Goal: Task Accomplishment & Management: Manage account settings

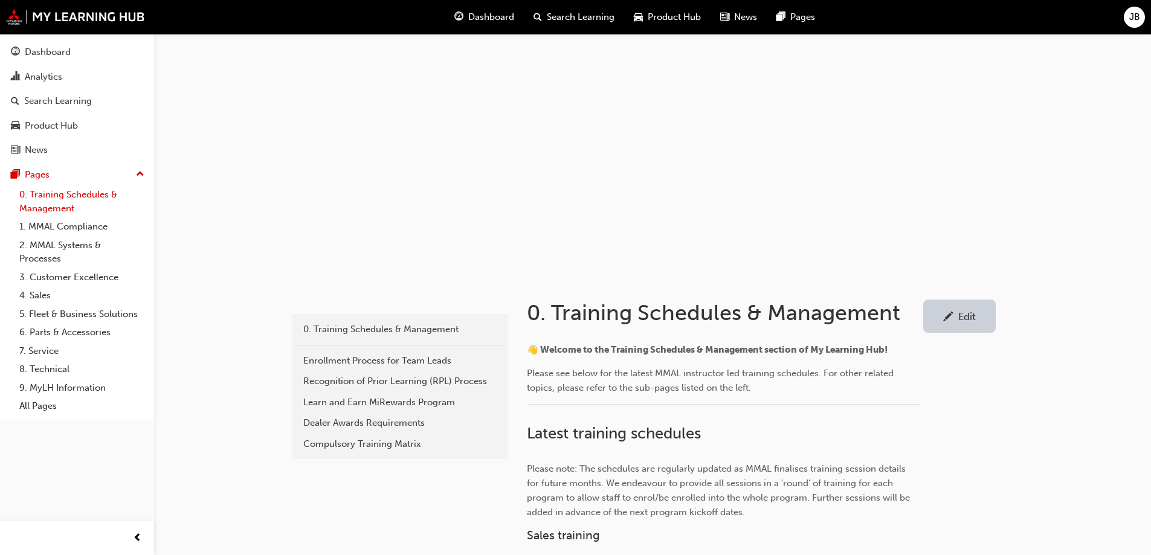
click at [66, 201] on link "0. Training Schedules & Management" at bounding box center [82, 201] width 135 height 32
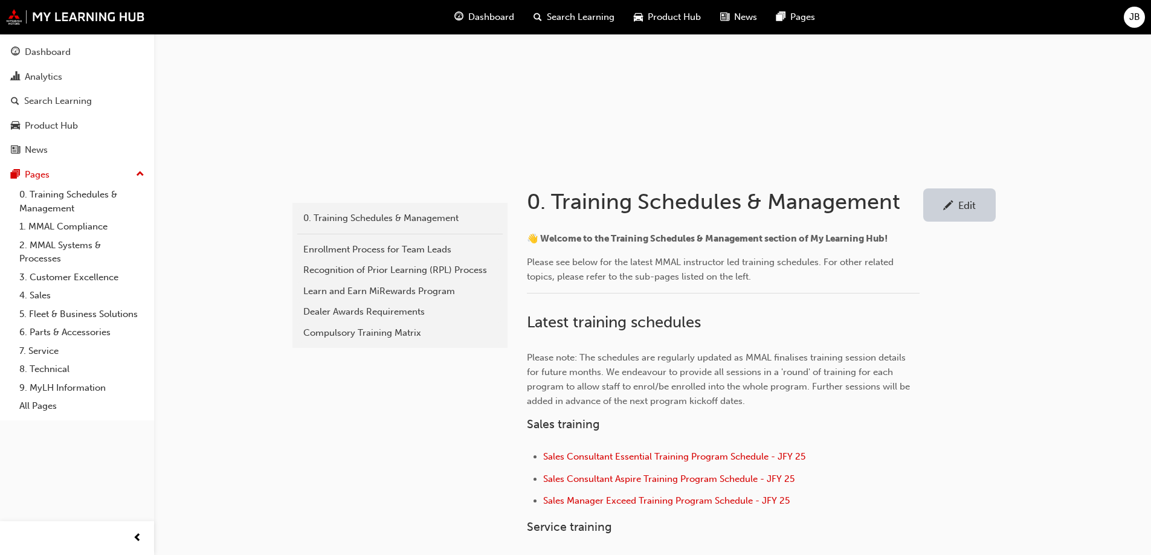
scroll to position [423, 0]
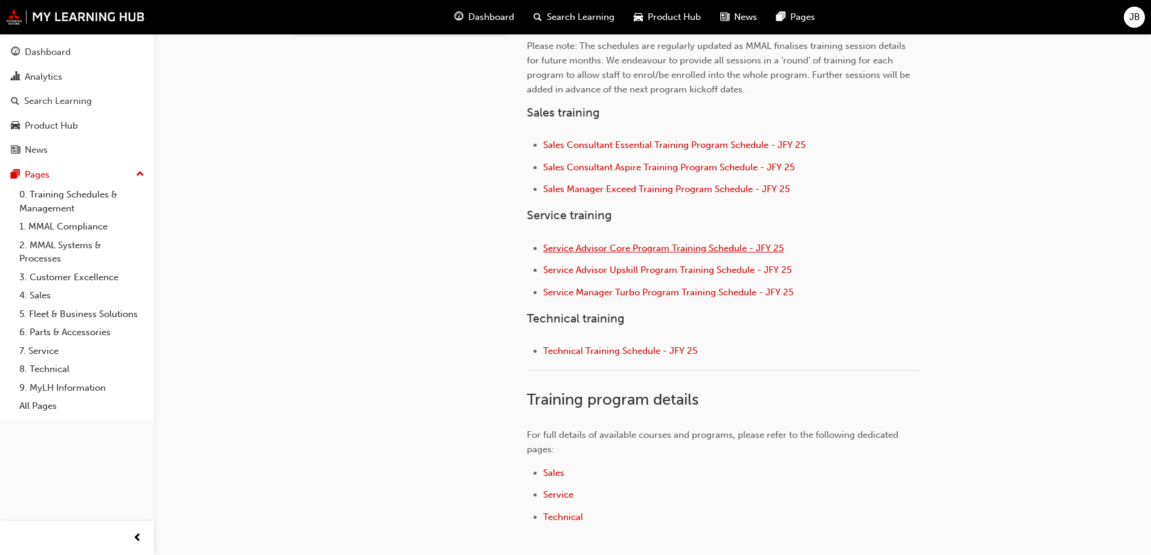
click at [602, 244] on span "Service Advisor Core Program Training Schedule - JFY 25" at bounding box center [663, 248] width 240 height 11
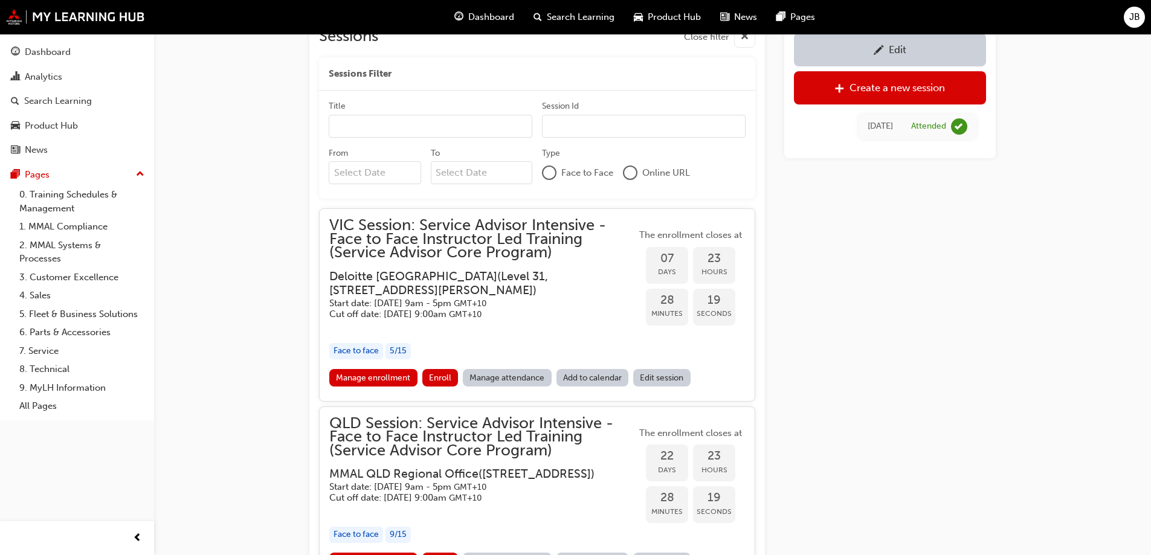
scroll to position [998, 0]
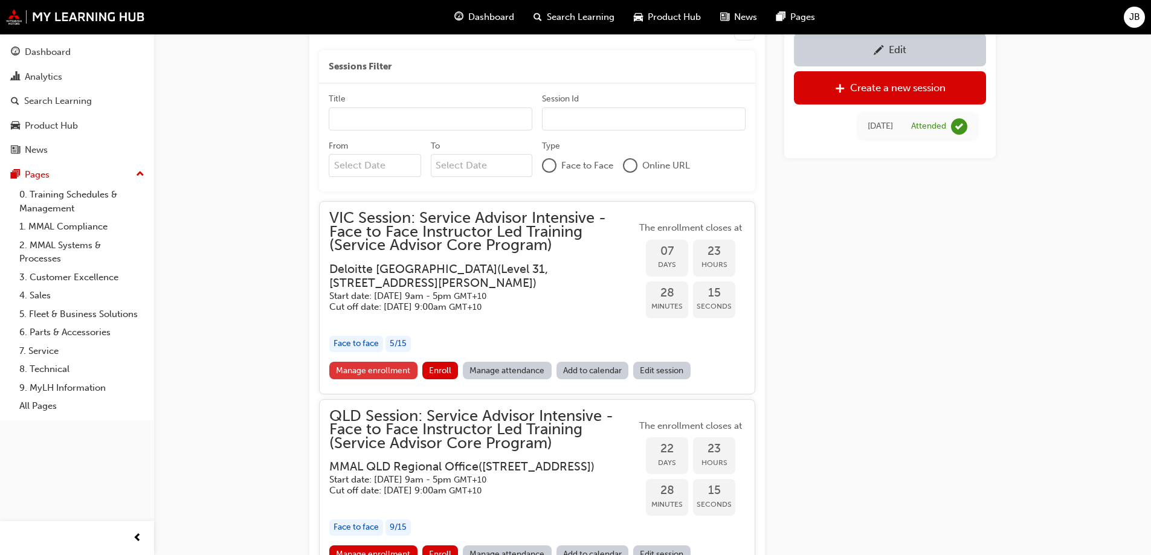
click at [364, 367] on link "Manage enrollment" at bounding box center [373, 371] width 88 height 18
